Goal: Task Accomplishment & Management: Use online tool/utility

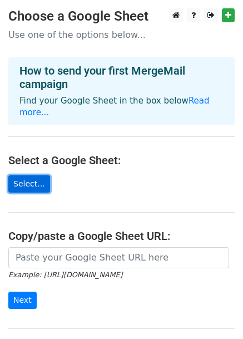
click at [38, 175] on link "Select..." at bounding box center [29, 183] width 42 height 17
click at [32, 175] on link "Select..." at bounding box center [29, 183] width 42 height 17
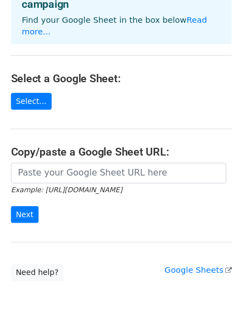
scroll to position [105, 0]
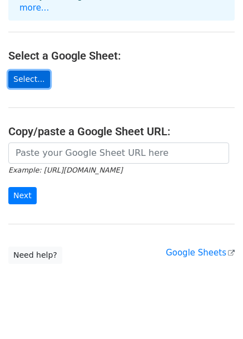
click at [37, 71] on link "Select..." at bounding box center [29, 79] width 42 height 17
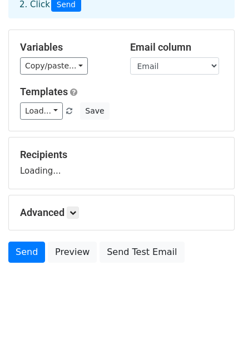
scroll to position [91, 0]
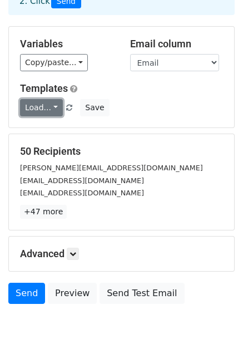
click at [56, 99] on link "Load..." at bounding box center [41, 107] width 43 height 17
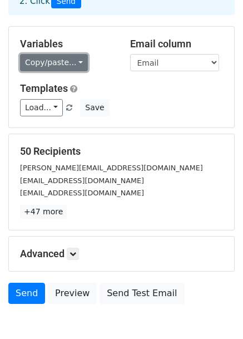
click at [61, 54] on link "Copy/paste..." at bounding box center [54, 62] width 68 height 17
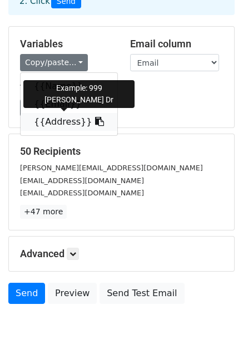
click at [70, 113] on link "{{Address}}" at bounding box center [69, 122] width 97 height 18
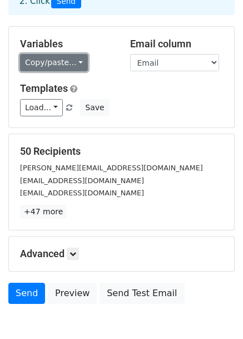
click at [66, 54] on link "Copy/paste..." at bounding box center [54, 62] width 68 height 17
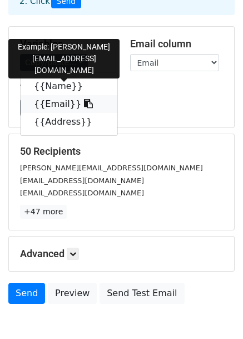
click at [62, 95] on link "{{Email}}" at bounding box center [69, 104] width 97 height 18
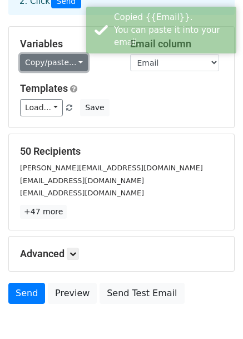
click at [65, 55] on link "Copy/paste..." at bounding box center [54, 62] width 68 height 17
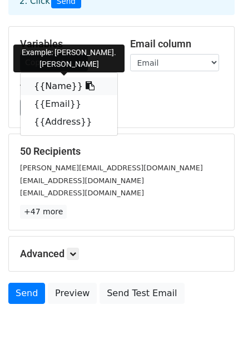
click at [60, 77] on link "{{Name}}" at bounding box center [69, 86] width 97 height 18
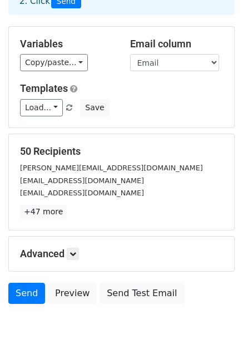
drag, startPoint x: 64, startPoint y: 71, endPoint x: 67, endPoint y: 62, distance: 9.3
click at [67, 62] on div "Variables Copy/paste... {{Name}} {{Email}} {{Address}} Email column Name Email …" at bounding box center [121, 77] width 225 height 101
click at [67, 58] on link "Copy/paste..." at bounding box center [54, 62] width 68 height 17
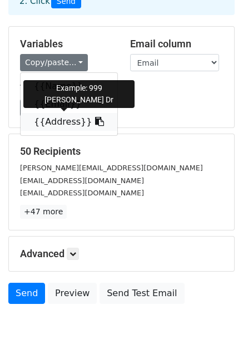
click at [65, 113] on link "{{Address}}" at bounding box center [69, 122] width 97 height 18
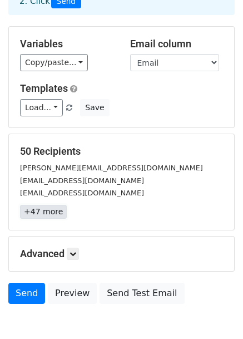
click at [53, 205] on link "+47 more" at bounding box center [43, 212] width 47 height 14
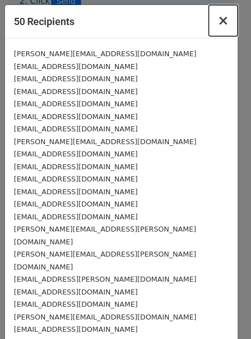
click at [224, 24] on button "×" at bounding box center [223, 20] width 29 height 31
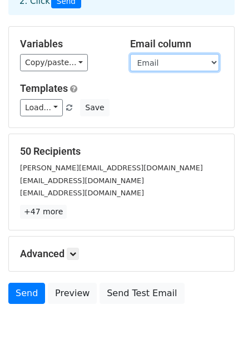
click at [171, 54] on select "Name Email Address" at bounding box center [174, 62] width 89 height 17
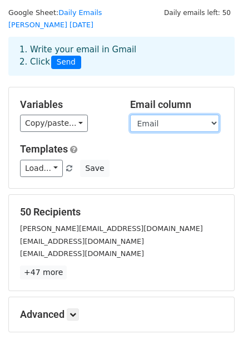
scroll to position [0, 0]
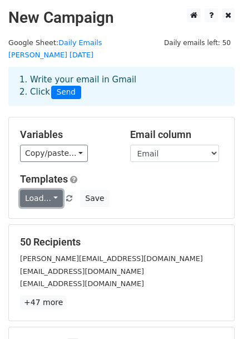
click at [40, 190] on link "Load..." at bounding box center [41, 198] width 43 height 17
click at [149, 209] on form "Variables Copy/paste... {{Name}} {{Email}} {{Address}} Email column Name Email …" at bounding box center [121, 258] width 226 height 283
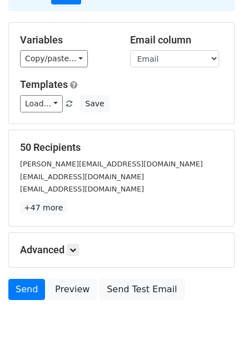
scroll to position [135, 0]
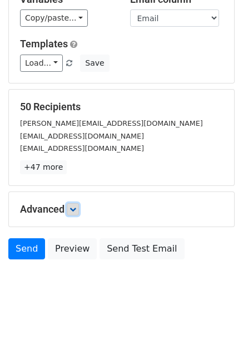
click at [73, 203] on link at bounding box center [73, 209] width 12 height 12
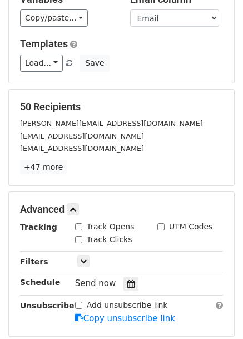
click at [79, 223] on input "Track Opens" at bounding box center [78, 226] width 7 height 7
checkbox input "true"
click at [88, 255] on link at bounding box center [83, 261] width 12 height 12
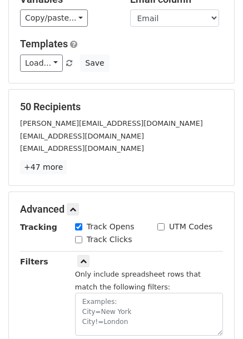
click at [79, 236] on input "Track Clicks" at bounding box center [78, 239] width 7 height 7
checkbox input "true"
click at [83, 258] on icon at bounding box center [83, 261] width 7 height 7
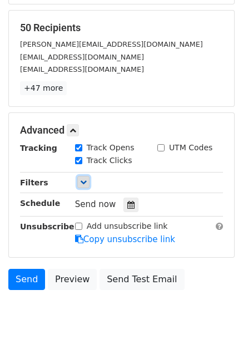
scroll to position [244, 0]
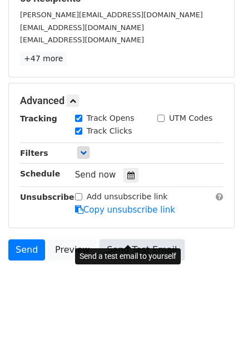
click at [122, 239] on link "Send Test Email" at bounding box center [142, 249] width 85 height 21
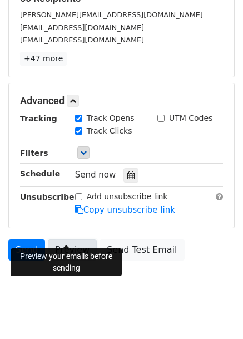
click at [70, 239] on link "Preview" at bounding box center [72, 249] width 49 height 21
click at [63, 239] on link "Preview" at bounding box center [72, 249] width 49 height 21
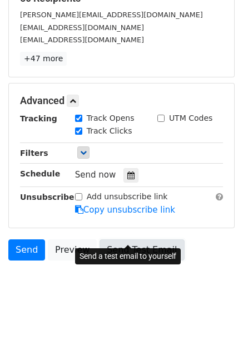
click at [137, 239] on link "Send Test Email" at bounding box center [142, 249] width 85 height 21
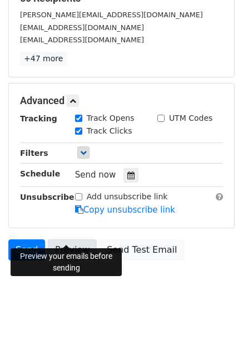
click at [71, 242] on link "Preview" at bounding box center [72, 249] width 49 height 21
click at [73, 239] on link "Preview" at bounding box center [72, 249] width 49 height 21
click at [68, 239] on link "Preview" at bounding box center [72, 249] width 49 height 21
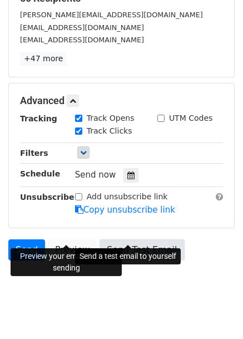
click at [126, 239] on link "Send Test Email" at bounding box center [142, 249] width 85 height 21
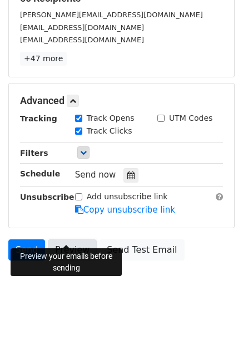
click at [67, 239] on link "Preview" at bounding box center [72, 249] width 49 height 21
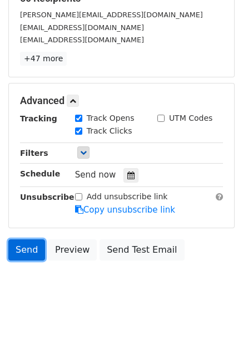
click at [21, 239] on link "Send" at bounding box center [26, 249] width 37 height 21
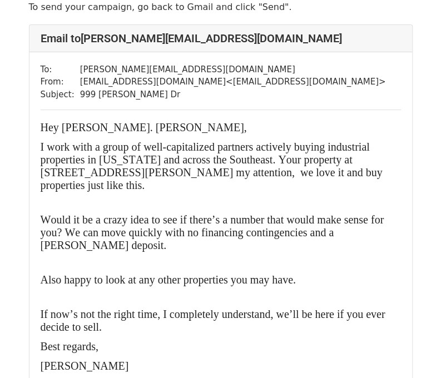
scroll to position [56, 0]
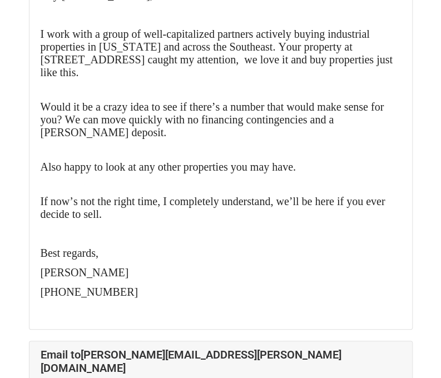
scroll to position [6565, 0]
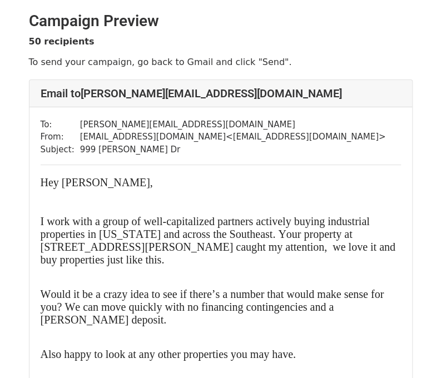
click at [188, 16] on h2 "Campaign Preview" at bounding box center [221, 21] width 384 height 19
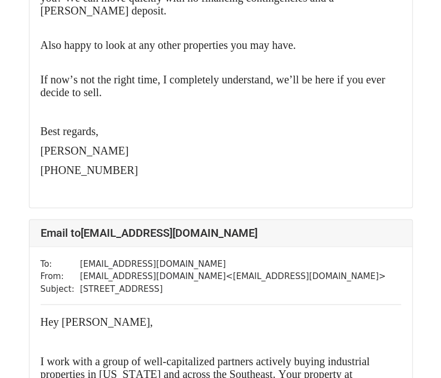
scroll to position [389, 0]
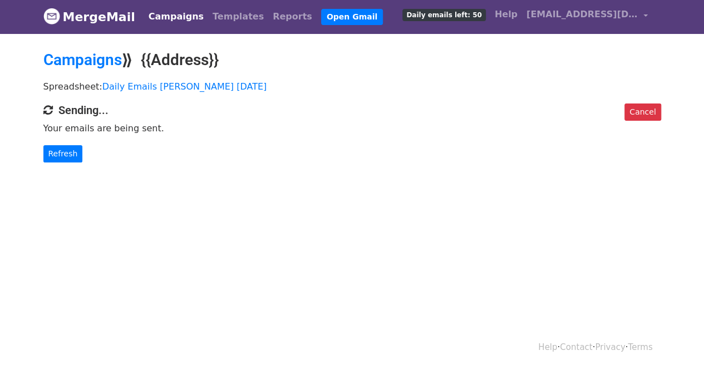
click at [24, 144] on body "MergeMail Campaigns Templates Reports Open Gmail Daily emails left: 50 Help spe…" at bounding box center [352, 103] width 704 height 208
click at [51, 148] on link "Refresh" at bounding box center [63, 153] width 40 height 17
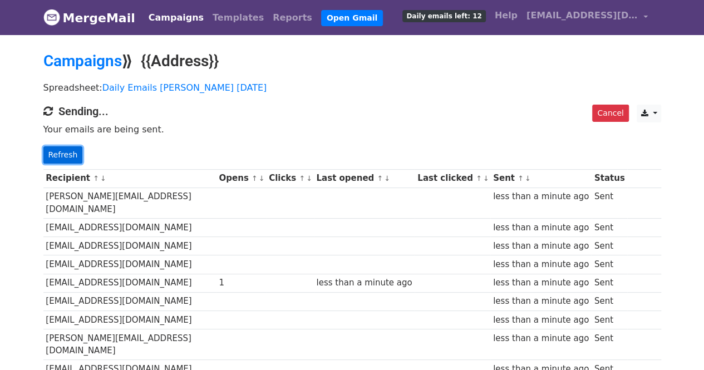
click at [58, 148] on link "Refresh" at bounding box center [63, 154] width 40 height 17
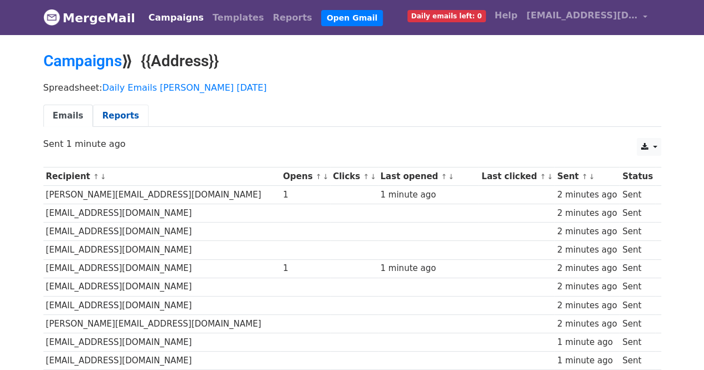
click at [119, 115] on link "Reports" at bounding box center [121, 116] width 56 height 23
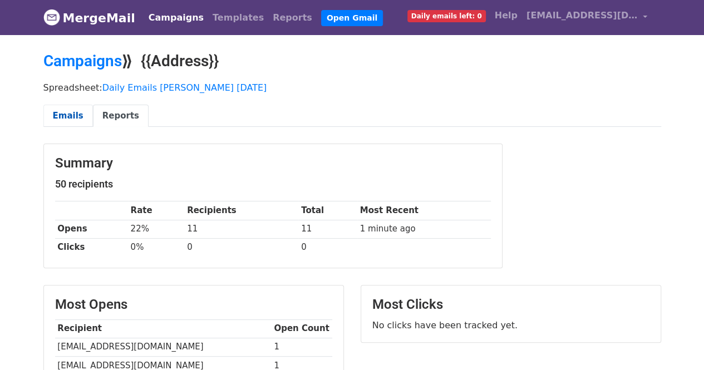
click at [57, 120] on link "Emails" at bounding box center [68, 116] width 50 height 23
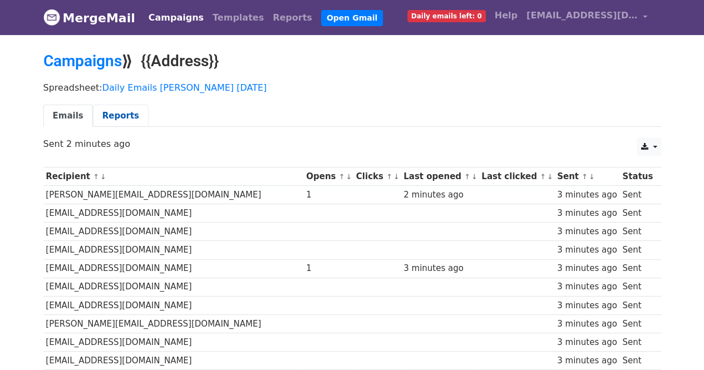
click at [119, 107] on link "Reports" at bounding box center [121, 116] width 56 height 23
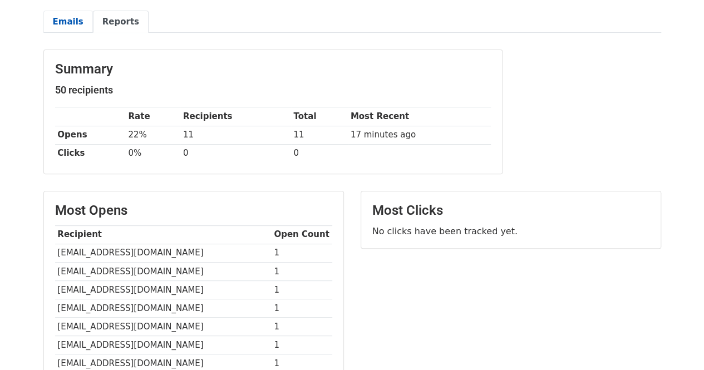
scroll to position [90, 0]
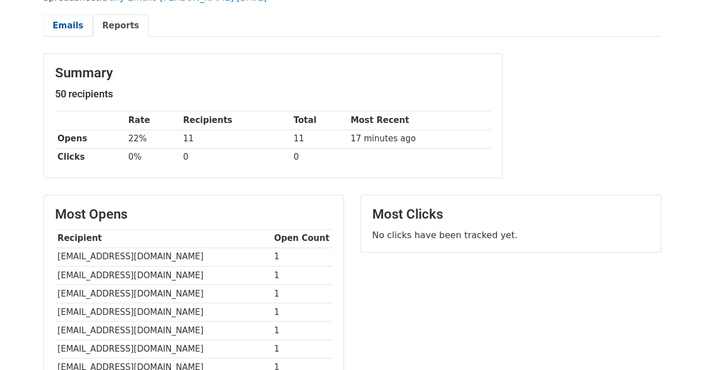
click at [75, 31] on link "Emails" at bounding box center [68, 25] width 50 height 23
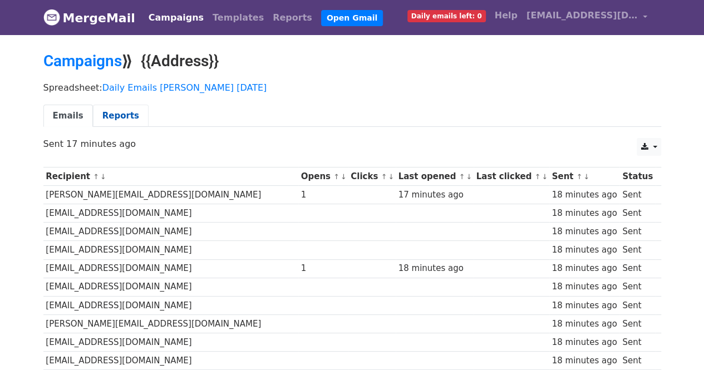
click at [115, 116] on link "Reports" at bounding box center [121, 116] width 56 height 23
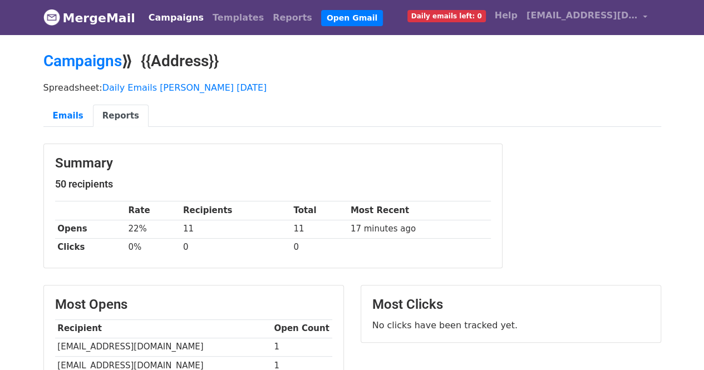
click at [474, 16] on span "Daily emails left: 0" at bounding box center [446, 16] width 78 height 12
click at [83, 110] on link "Emails" at bounding box center [68, 116] width 50 height 23
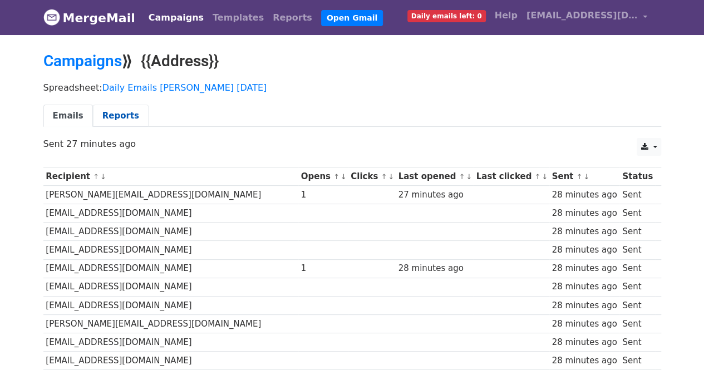
click at [96, 116] on link "Reports" at bounding box center [121, 116] width 56 height 23
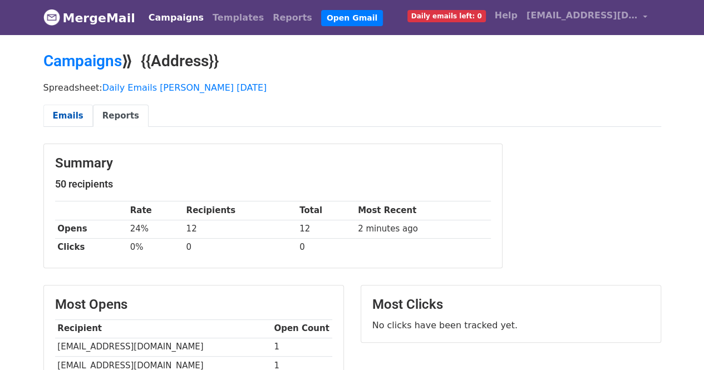
click at [70, 108] on link "Emails" at bounding box center [68, 116] width 50 height 23
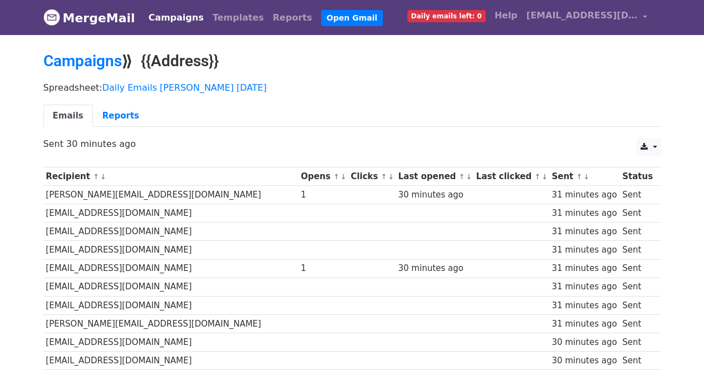
click at [109, 113] on link "Reports" at bounding box center [121, 116] width 56 height 23
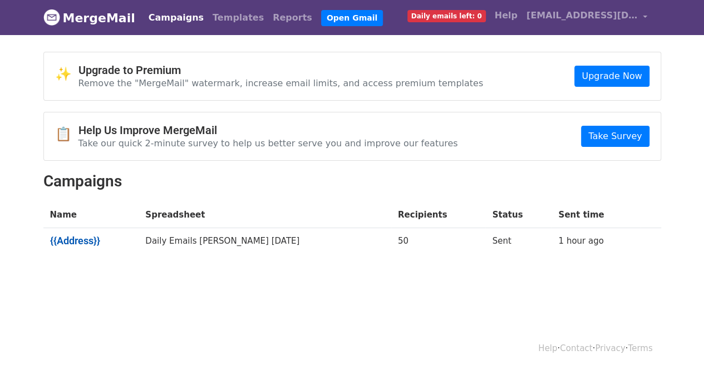
click at [72, 235] on link "{{Address}}" at bounding box center [91, 241] width 82 height 12
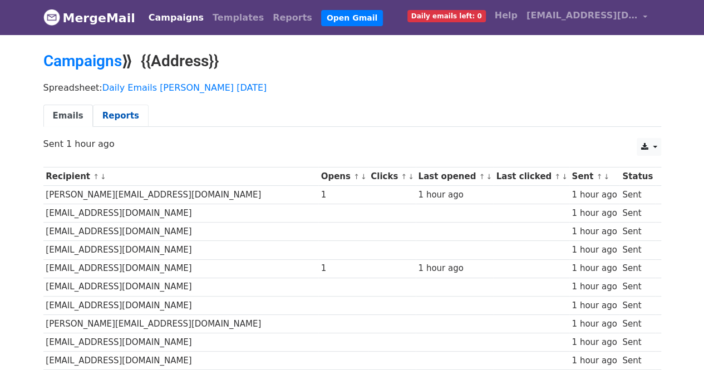
click at [108, 108] on link "Reports" at bounding box center [121, 116] width 56 height 23
